Goal: Information Seeking & Learning: Find specific page/section

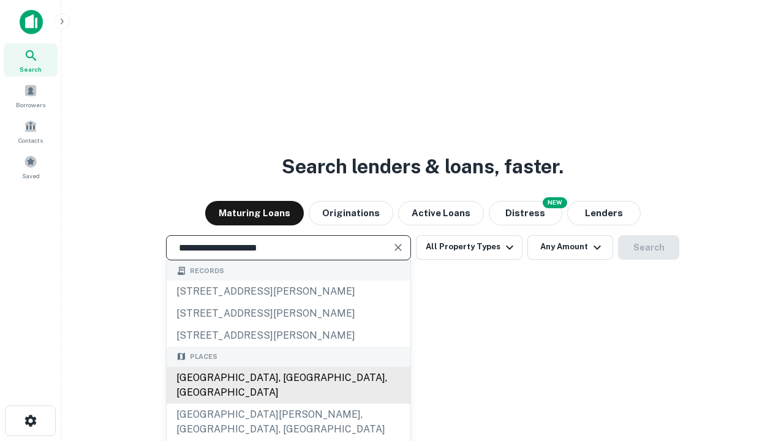
click at [288, 403] on div "[GEOGRAPHIC_DATA], [GEOGRAPHIC_DATA], [GEOGRAPHIC_DATA]" at bounding box center [289, 385] width 244 height 37
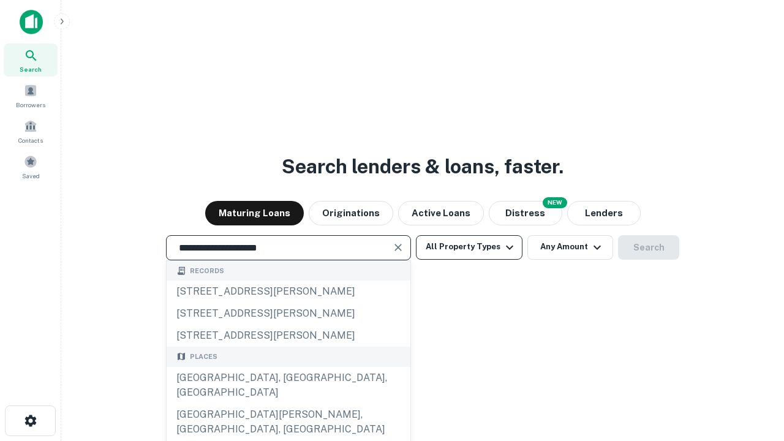
type input "**********"
click at [469, 247] on button "All Property Types" at bounding box center [469, 247] width 107 height 24
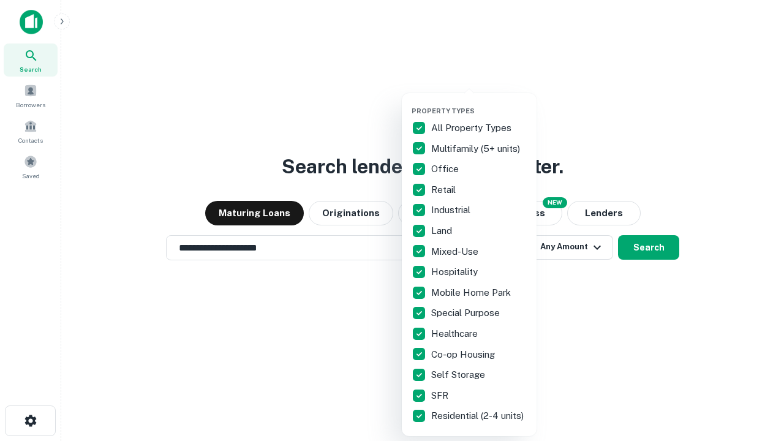
click at [479, 103] on button "button" at bounding box center [478, 103] width 135 height 1
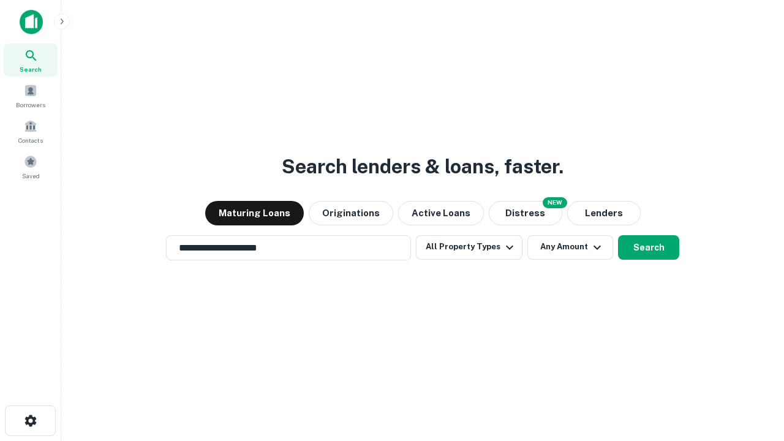
scroll to position [19, 0]
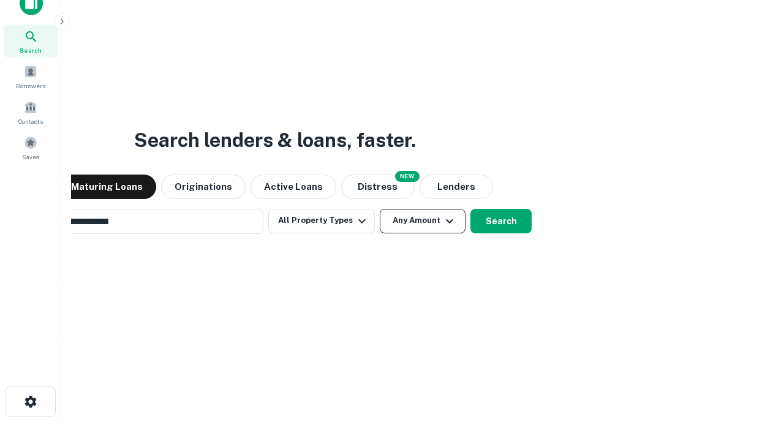
click at [380, 209] on button "Any Amount" at bounding box center [423, 221] width 86 height 24
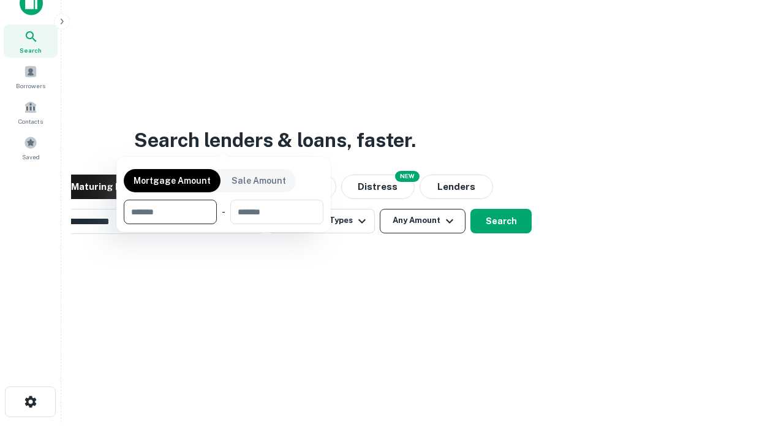
scroll to position [20, 0]
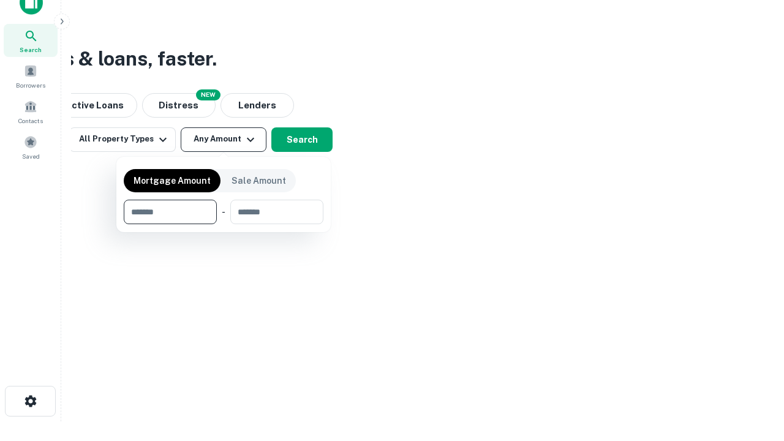
type input "*******"
click at [223, 224] on button "button" at bounding box center [224, 224] width 200 height 1
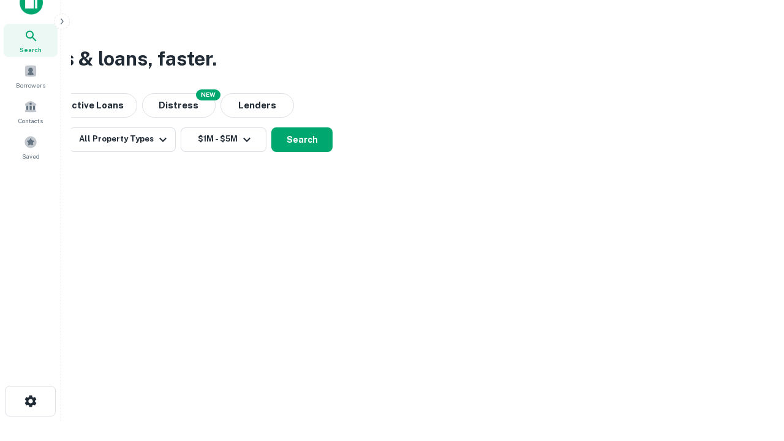
scroll to position [7, 226]
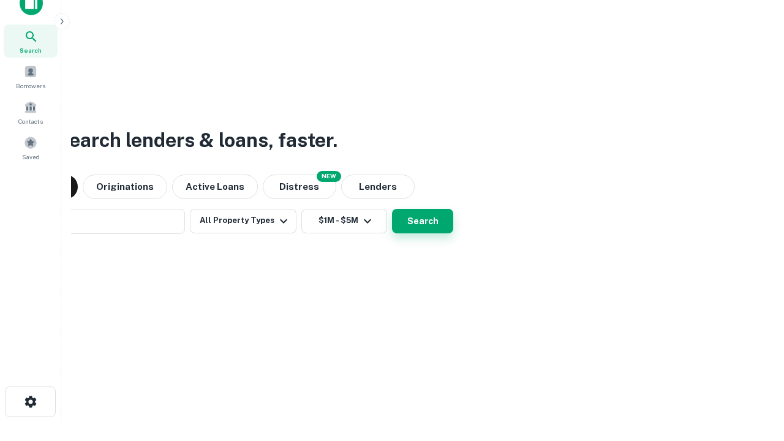
click at [392, 209] on button "Search" at bounding box center [422, 221] width 61 height 24
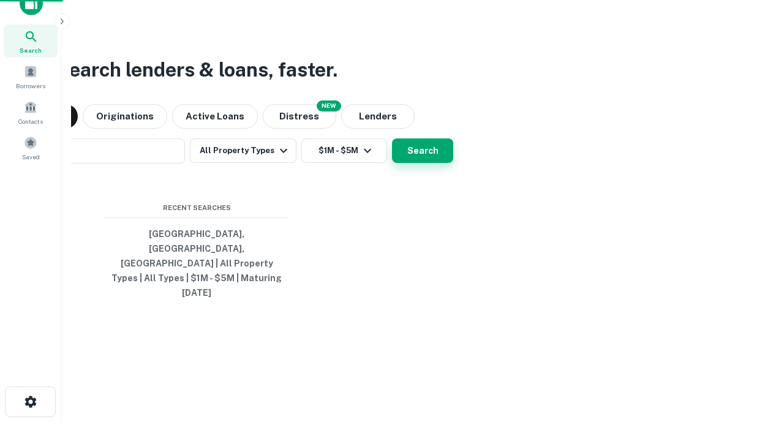
scroll to position [32, 347]
